Goal: Check status: Check status

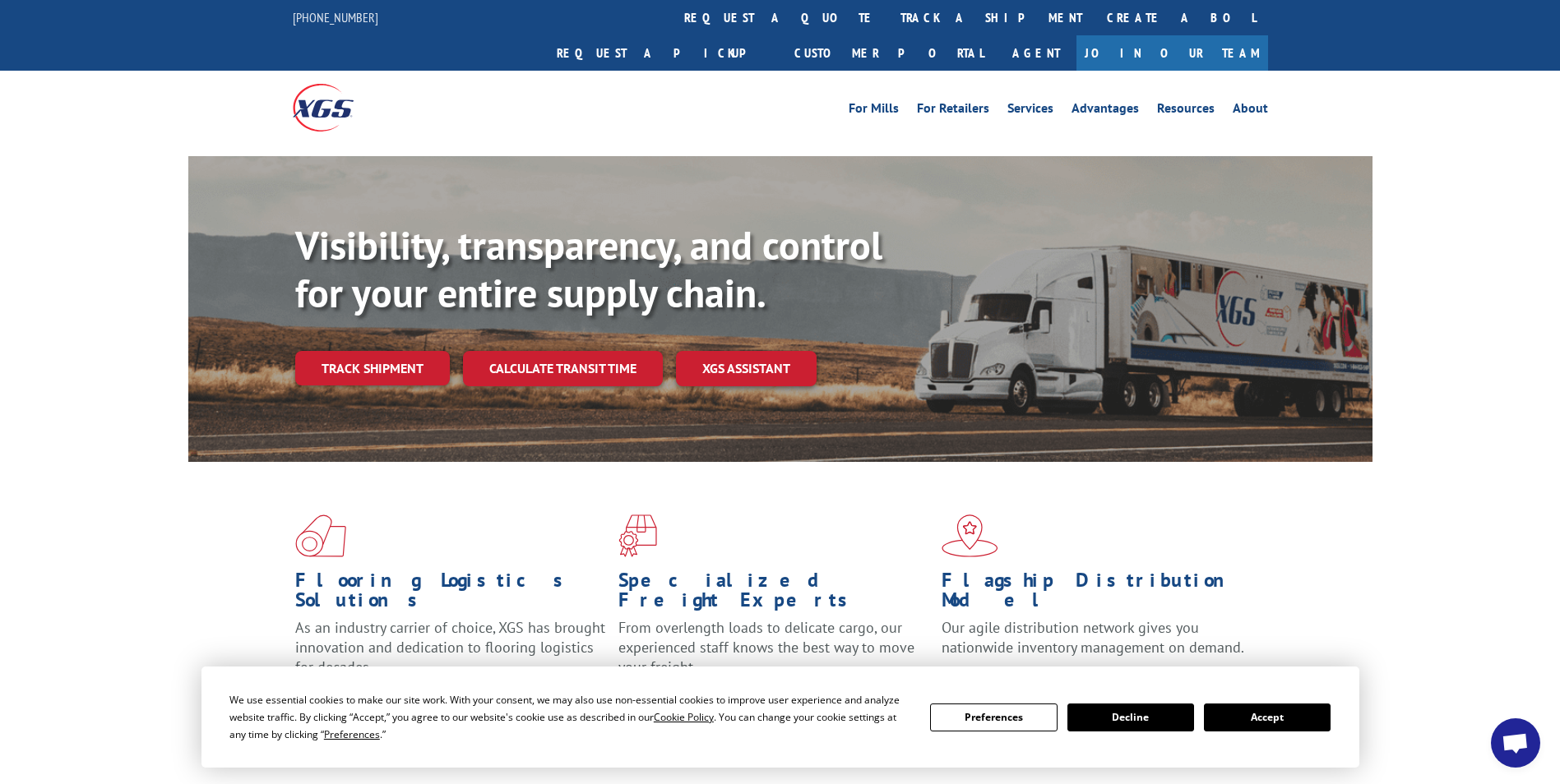
click at [365, 351] on link "Track shipment" at bounding box center [372, 368] width 155 height 34
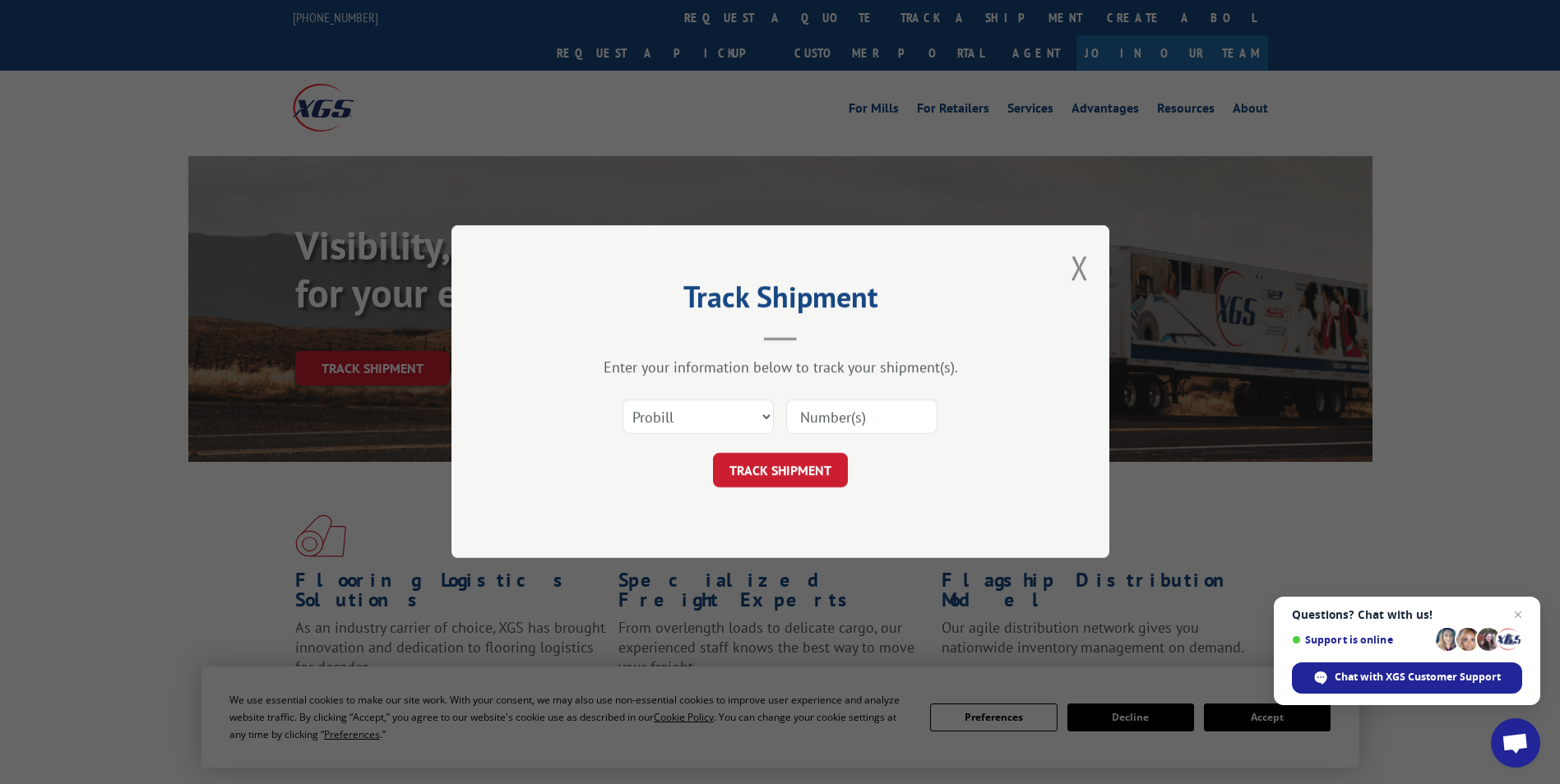
click at [828, 422] on input at bounding box center [862, 418] width 151 height 34
paste input "210098"
type input "210098"
click at [796, 469] on button "TRACK SHIPMENT" at bounding box center [780, 471] width 135 height 34
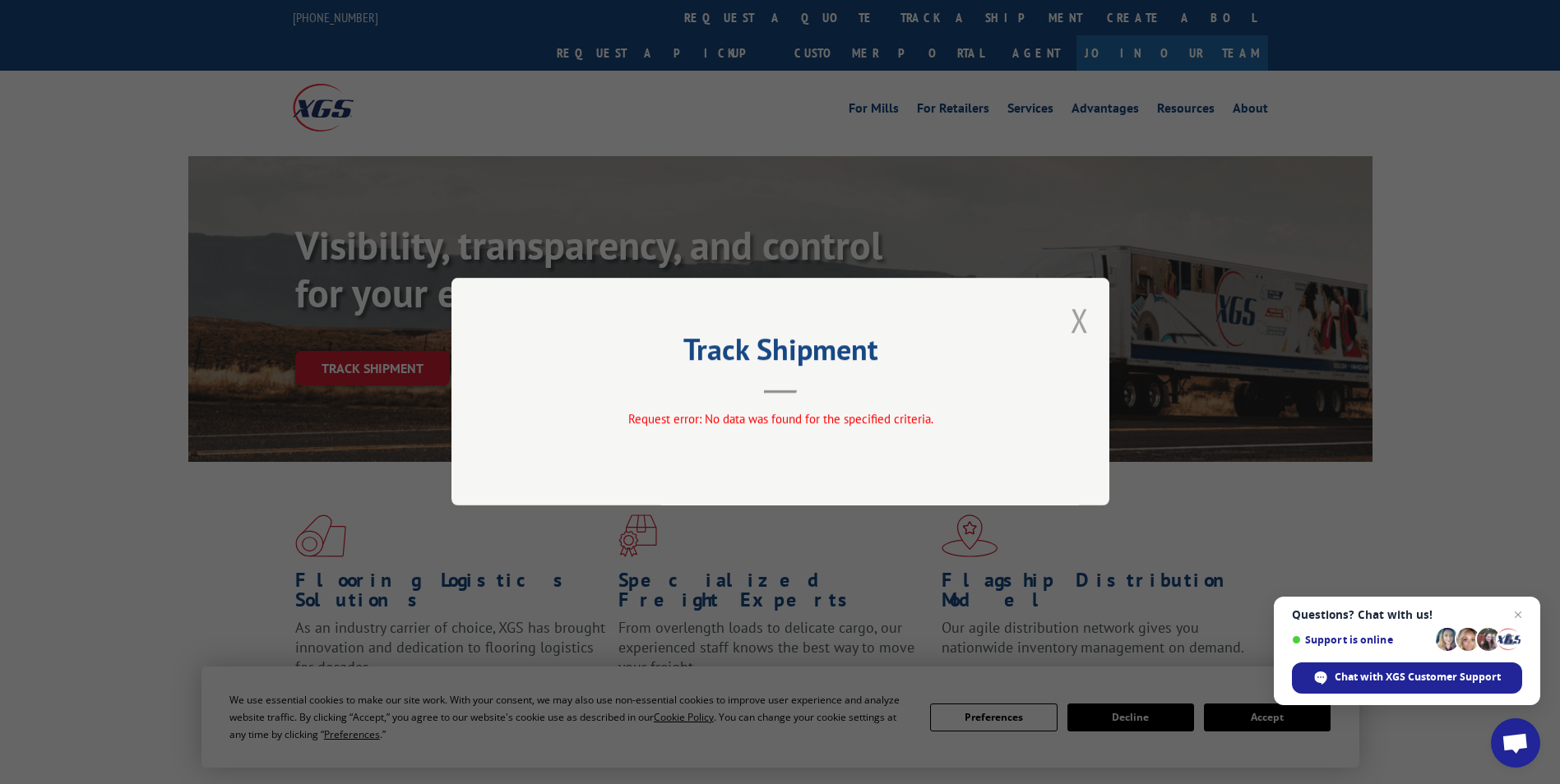
click at [1076, 318] on button "Close modal" at bounding box center [1079, 320] width 18 height 44
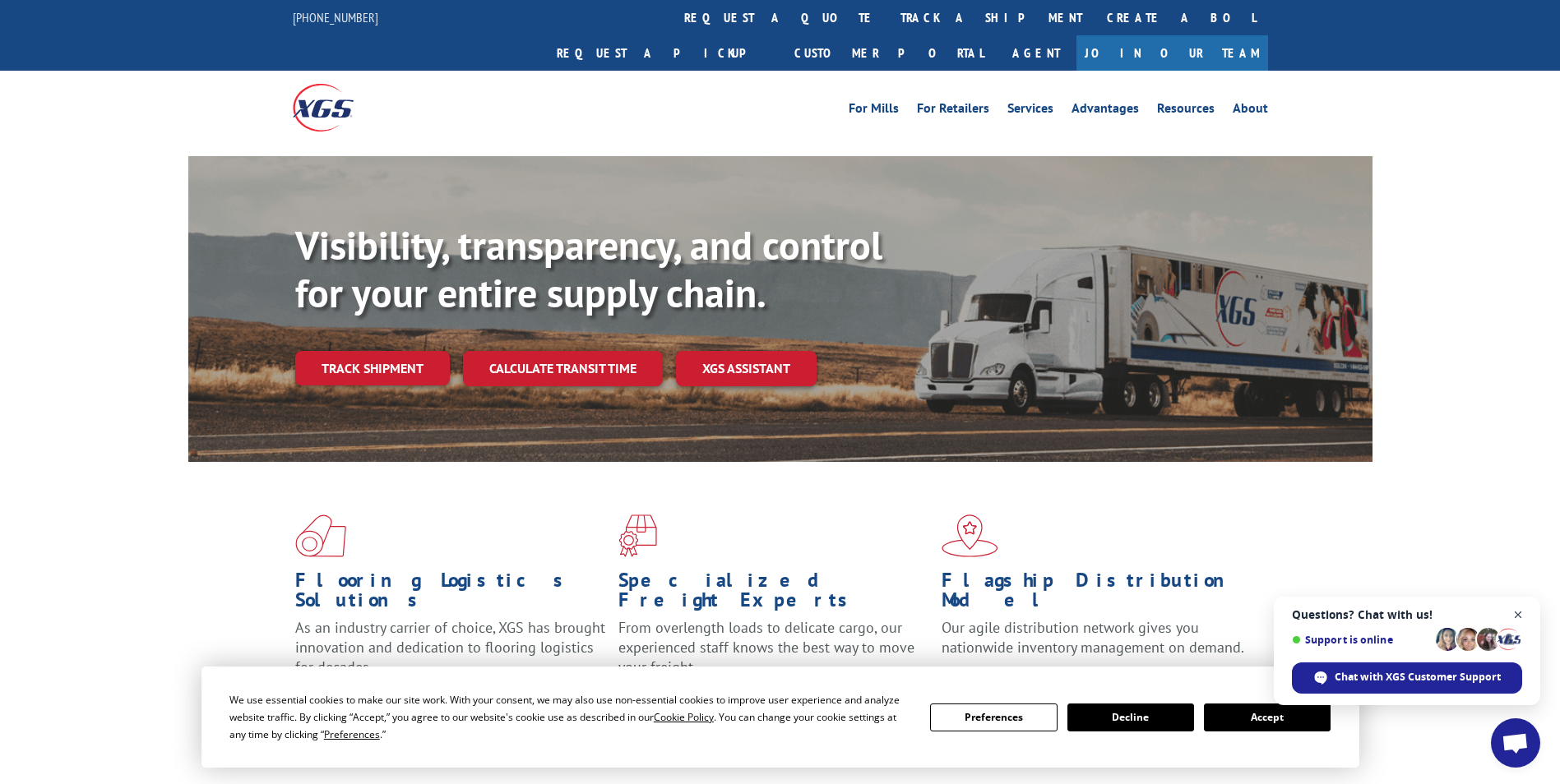
click at [1520, 615] on span "Close chat" at bounding box center [1518, 616] width 21 height 21
